Goal: Information Seeking & Learning: Learn about a topic

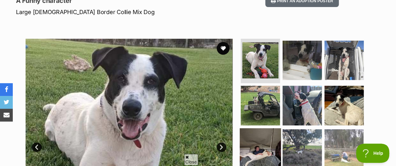
click at [259, 130] on img at bounding box center [260, 148] width 41 height 41
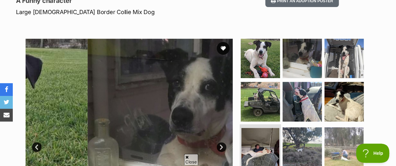
click at [259, 130] on img at bounding box center [260, 147] width 38 height 38
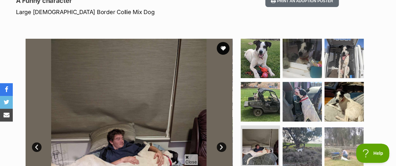
click at [39, 142] on link "Prev" at bounding box center [37, 147] width 10 height 10
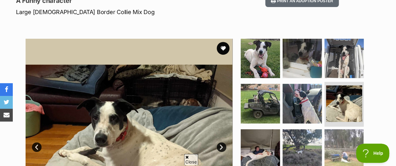
click at [39, 142] on link "Prev" at bounding box center [37, 147] width 10 height 10
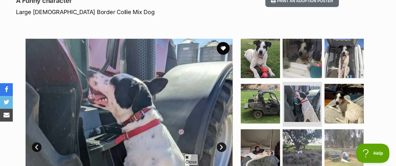
click at [39, 142] on link "Prev" at bounding box center [37, 147] width 10 height 10
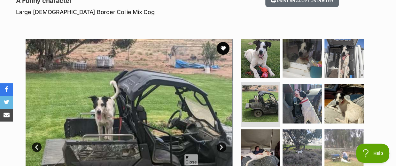
click at [39, 142] on link "Prev" at bounding box center [37, 147] width 10 height 10
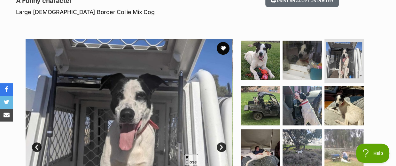
click at [39, 142] on link "Prev" at bounding box center [37, 147] width 10 height 10
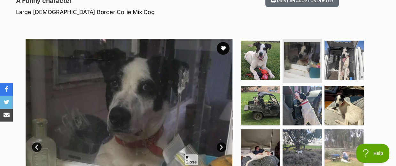
click at [39, 142] on link "Prev" at bounding box center [37, 147] width 10 height 10
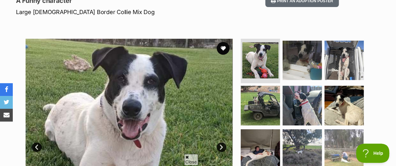
click at [39, 142] on link "Prev" at bounding box center [37, 147] width 10 height 10
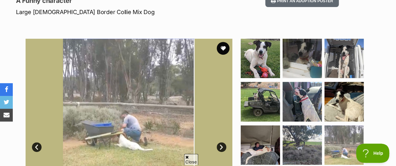
click at [36, 142] on link "Prev" at bounding box center [37, 147] width 10 height 10
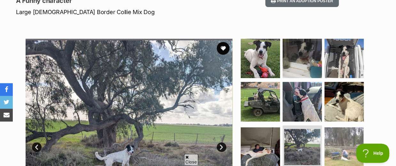
click at [36, 142] on link "Prev" at bounding box center [37, 147] width 10 height 10
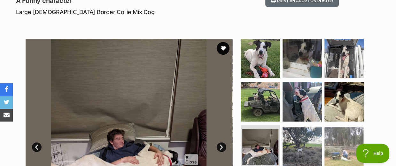
click at [219, 142] on link "Next" at bounding box center [222, 147] width 10 height 10
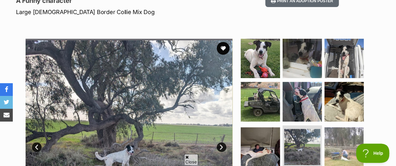
click at [219, 142] on link "Next" at bounding box center [222, 147] width 10 height 10
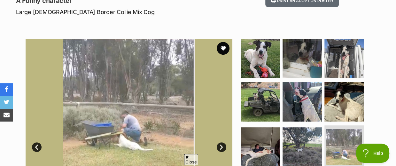
click at [219, 142] on link "Next" at bounding box center [222, 147] width 10 height 10
